Goal: Task Accomplishment & Management: Use online tool/utility

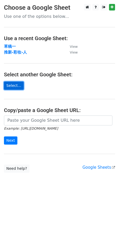
click at [14, 86] on link "Select..." at bounding box center [14, 86] width 20 height 8
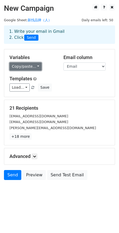
click at [33, 67] on link "Copy/paste..." at bounding box center [25, 66] width 32 height 8
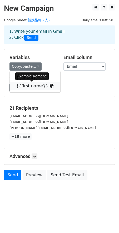
click at [31, 87] on link "{{first name}}" at bounding box center [35, 86] width 50 height 8
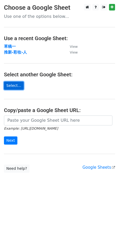
click at [14, 85] on link "Select..." at bounding box center [14, 86] width 20 height 8
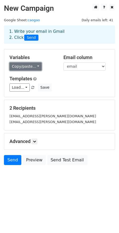
click at [31, 67] on link "Copy/paste..." at bounding box center [25, 66] width 32 height 8
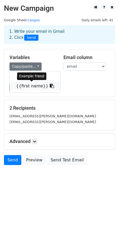
click at [28, 85] on link "{{first name}}" at bounding box center [35, 86] width 50 height 8
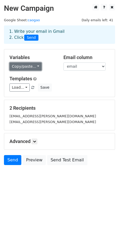
click at [28, 66] on link "Copy/paste..." at bounding box center [25, 66] width 32 height 8
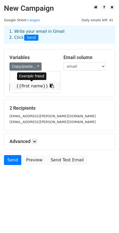
click at [30, 85] on link "{{first name}}" at bounding box center [35, 86] width 50 height 8
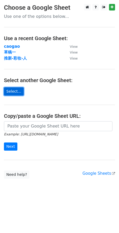
click at [18, 89] on link "Select..." at bounding box center [14, 91] width 20 height 8
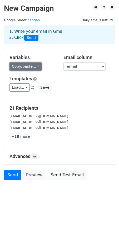
click at [35, 66] on link "Copy/paste..." at bounding box center [25, 66] width 32 height 8
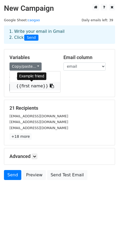
drag, startPoint x: 38, startPoint y: 88, endPoint x: 32, endPoint y: 88, distance: 5.6
click at [37, 88] on link "{{first name}}" at bounding box center [35, 86] width 50 height 8
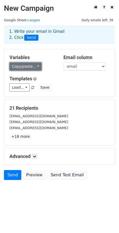
click at [33, 67] on link "Copy/paste..." at bounding box center [25, 66] width 32 height 8
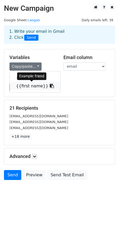
click at [29, 86] on link "{{first name}}" at bounding box center [35, 86] width 50 height 8
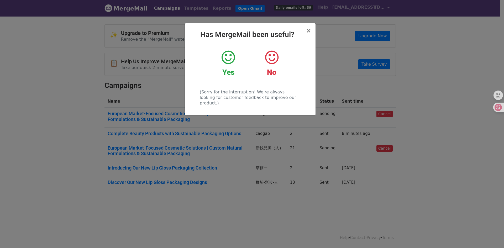
click at [225, 61] on icon at bounding box center [227, 58] width 13 height 16
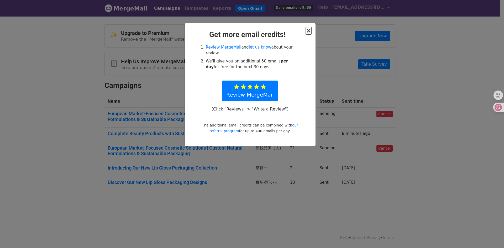
click at [308, 31] on span "×" at bounding box center [308, 30] width 5 height 7
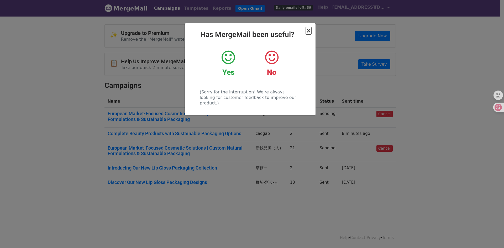
click at [310, 32] on span "×" at bounding box center [308, 30] width 5 height 7
